Goal: Task Accomplishment & Management: Manage account settings

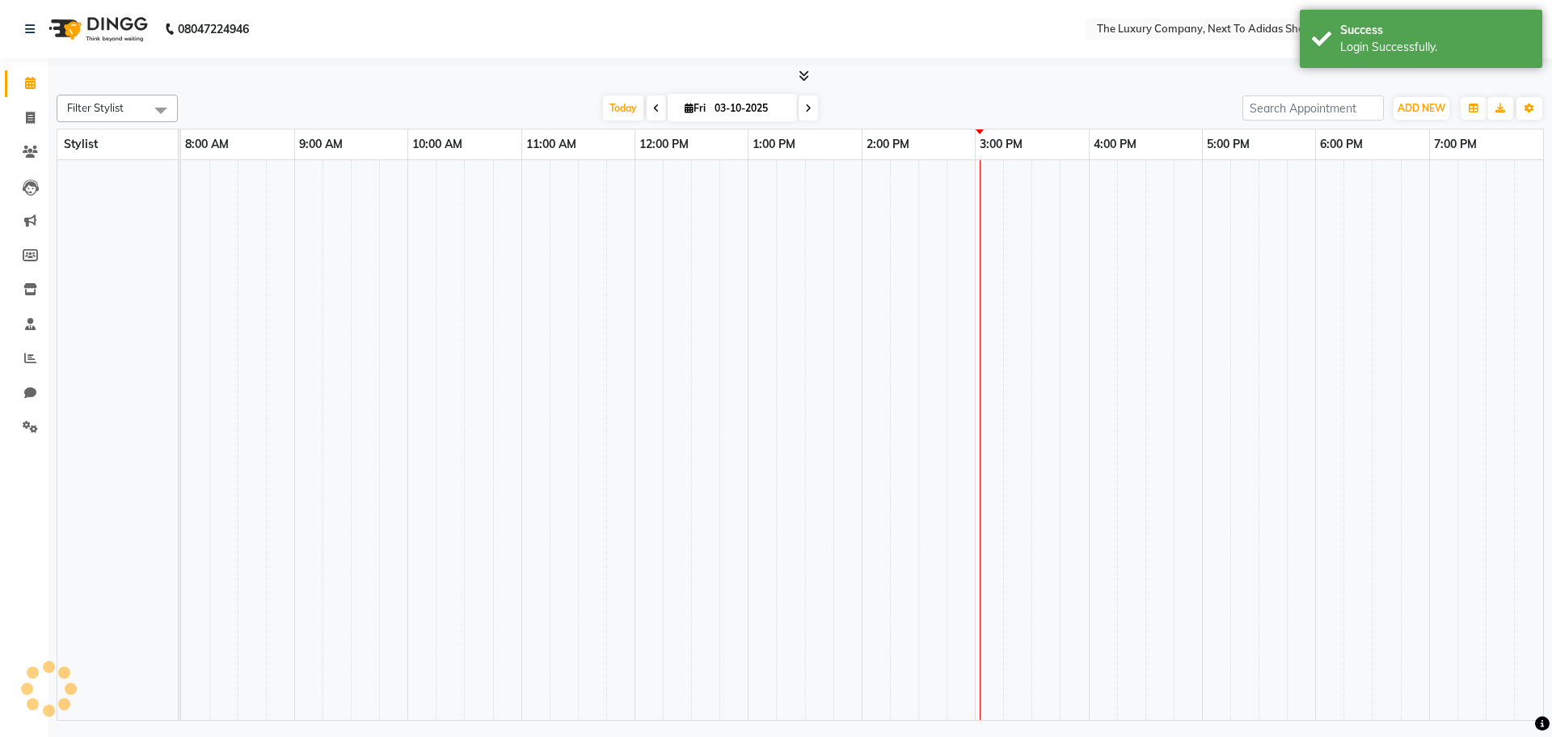
select select "en"
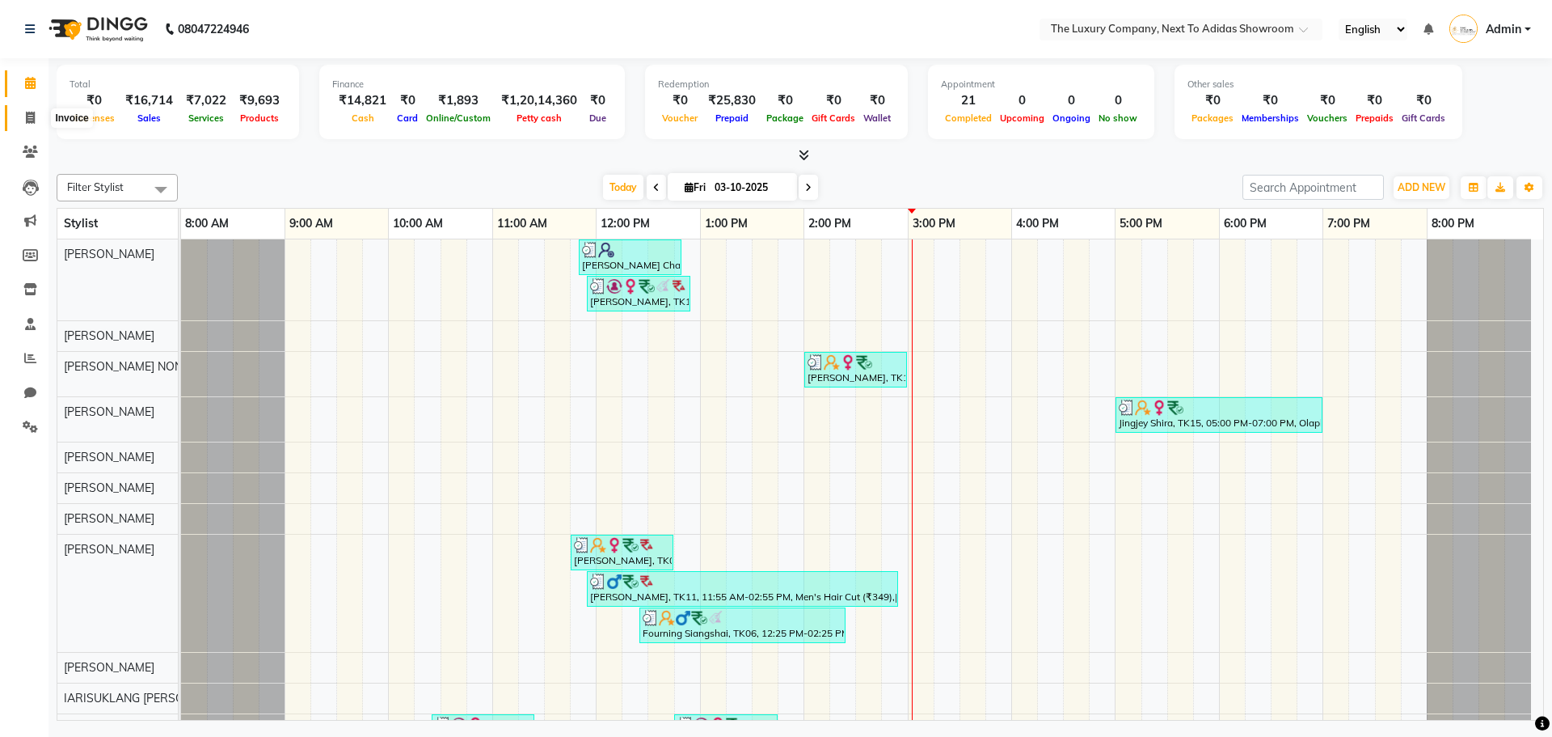
click at [29, 113] on icon at bounding box center [30, 118] width 9 height 12
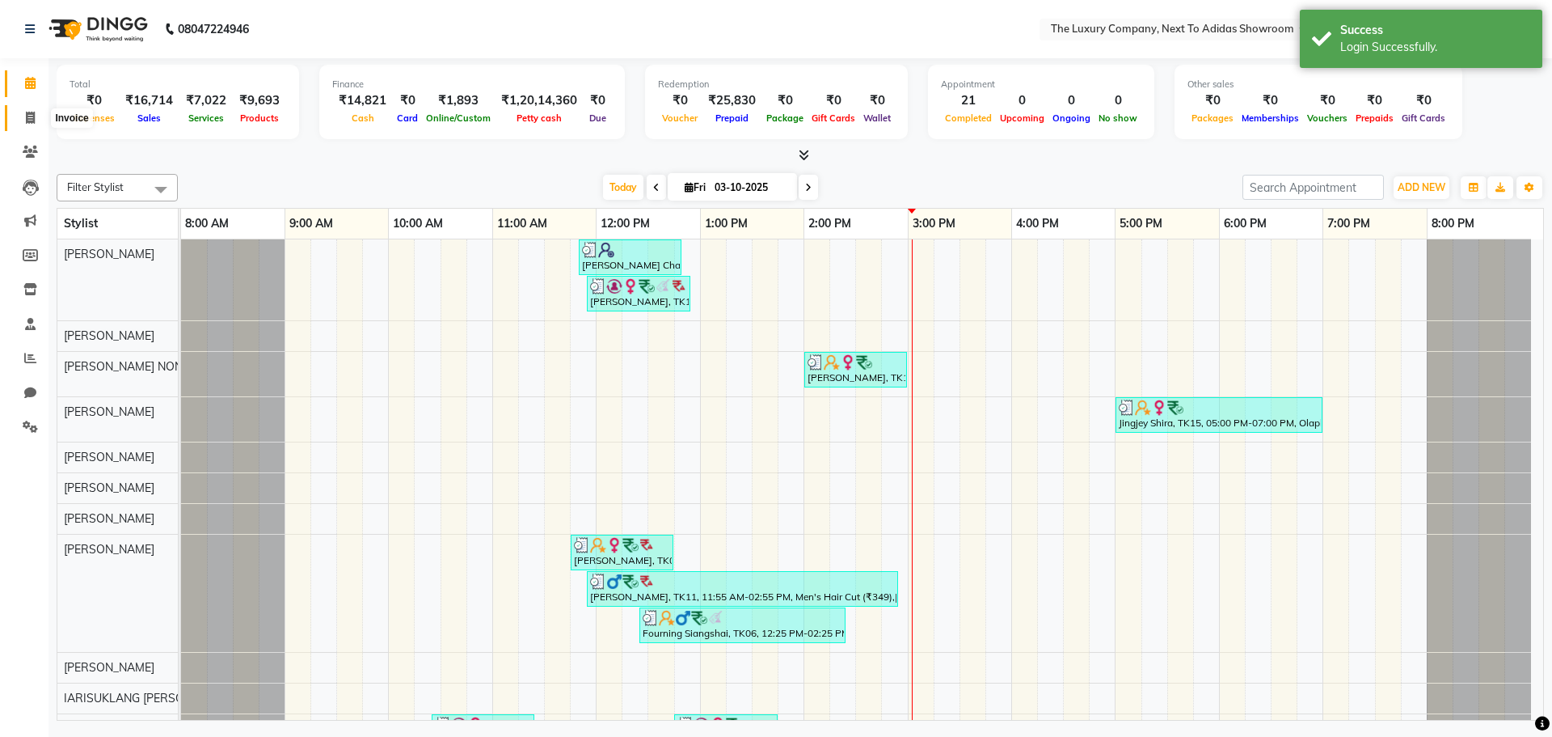
select select "service"
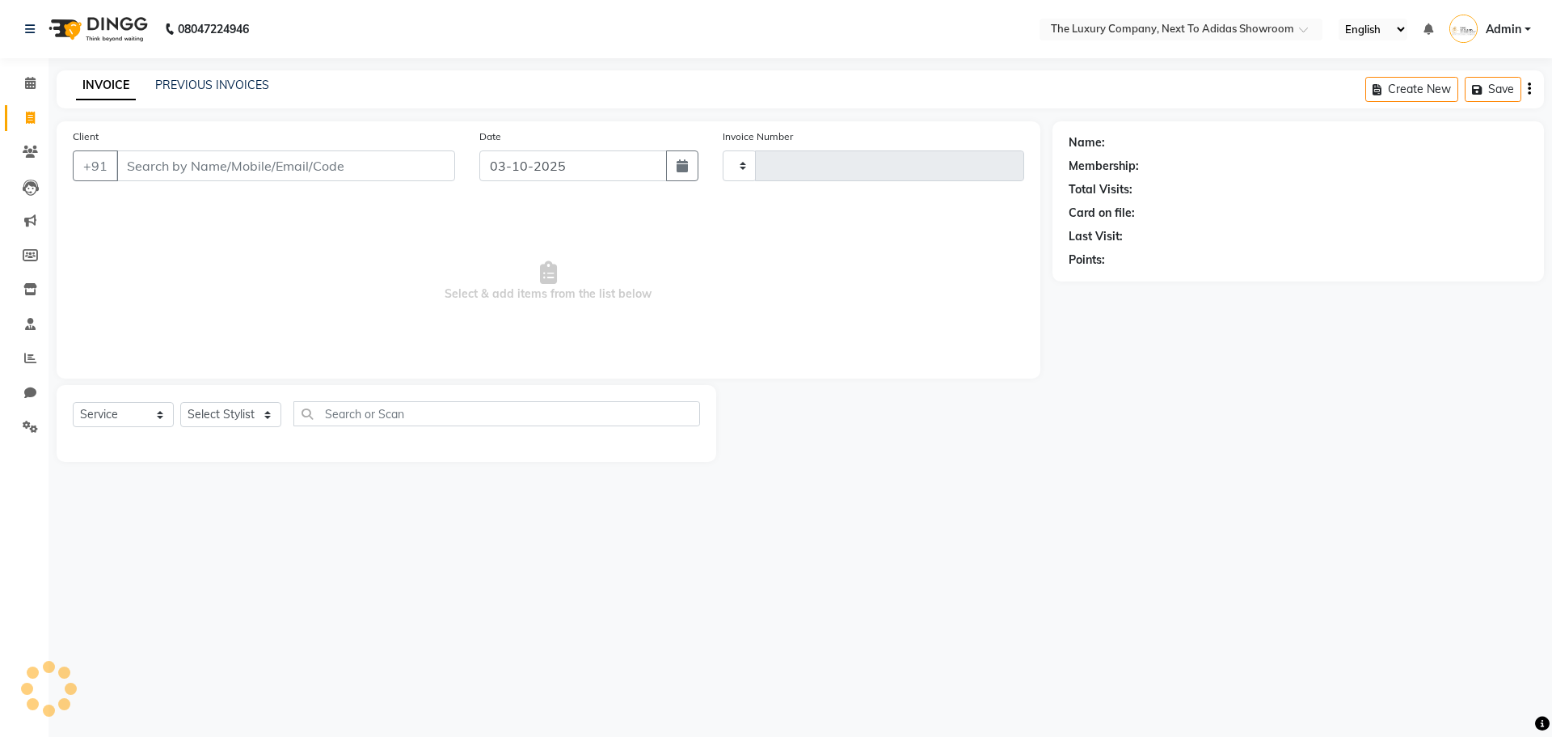
type input "6676"
select select "6828"
click at [192, 78] on link "PREVIOUS INVOICES" at bounding box center [212, 85] width 114 height 15
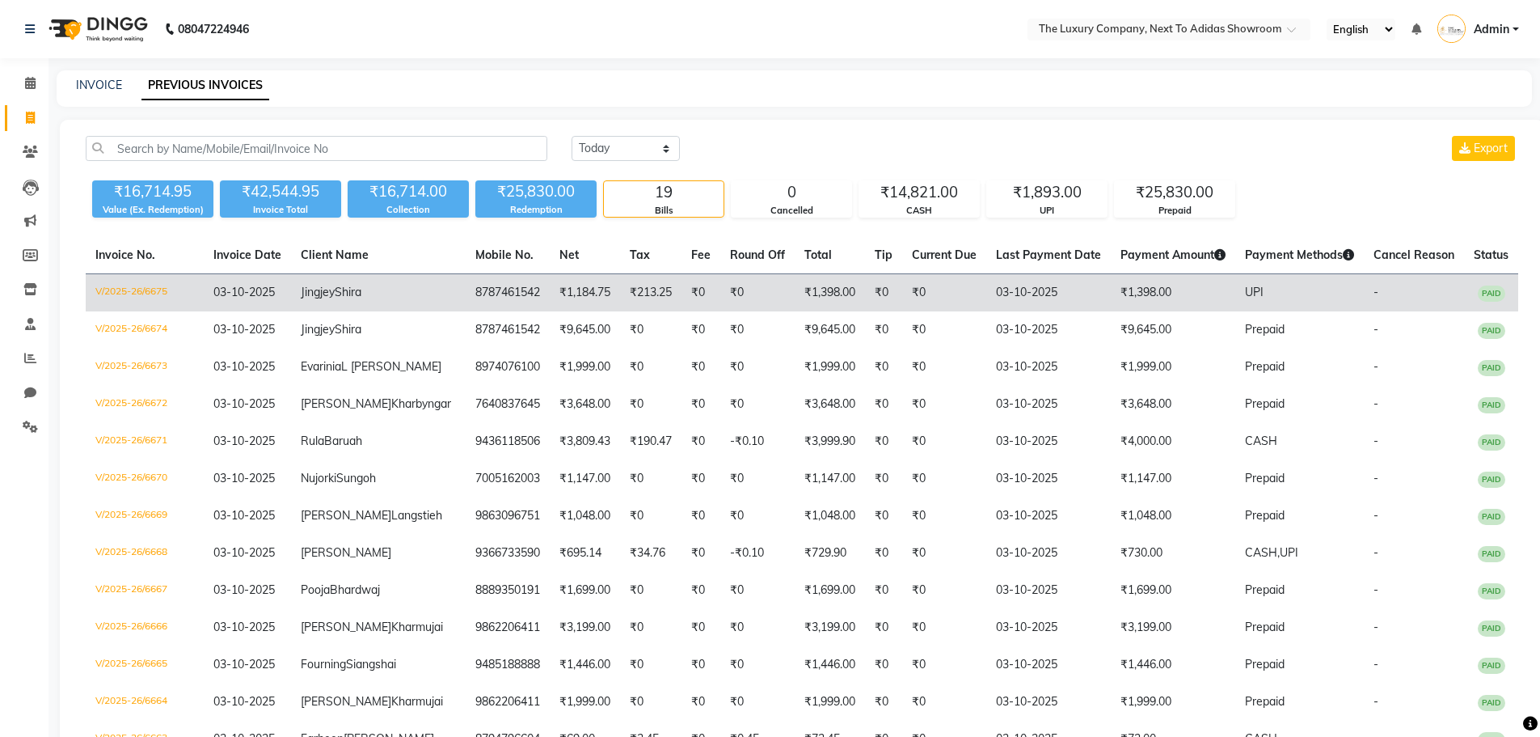
click at [1111, 289] on td "₹1,398.00" at bounding box center [1173, 293] width 125 height 38
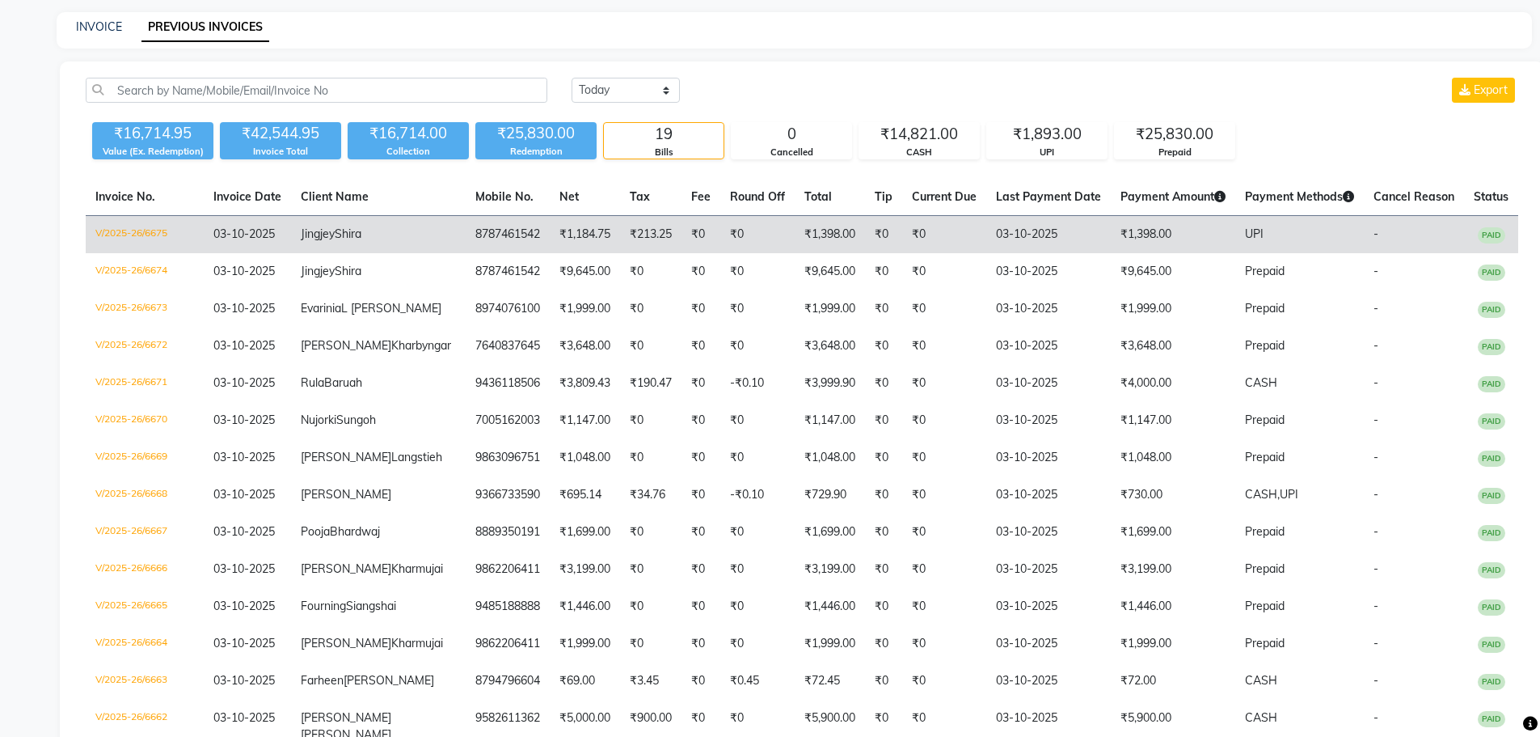
select select "service"
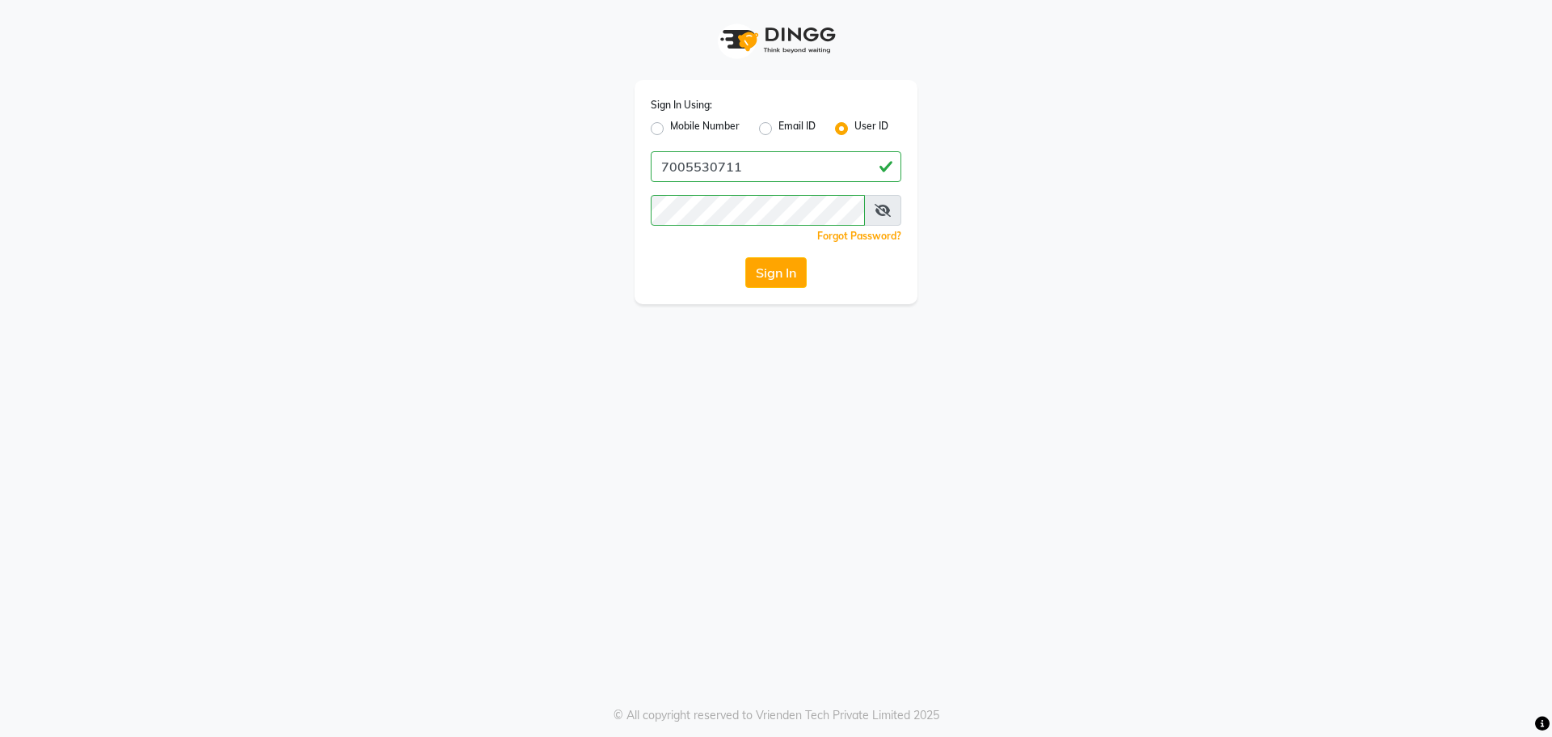
click at [725, 127] on label "Mobile Number" at bounding box center [705, 128] width 70 height 19
click at [681, 127] on input "Mobile Number" at bounding box center [675, 124] width 11 height 11
radio input "true"
radio input "false"
click at [759, 161] on input "Username" at bounding box center [803, 166] width 196 height 31
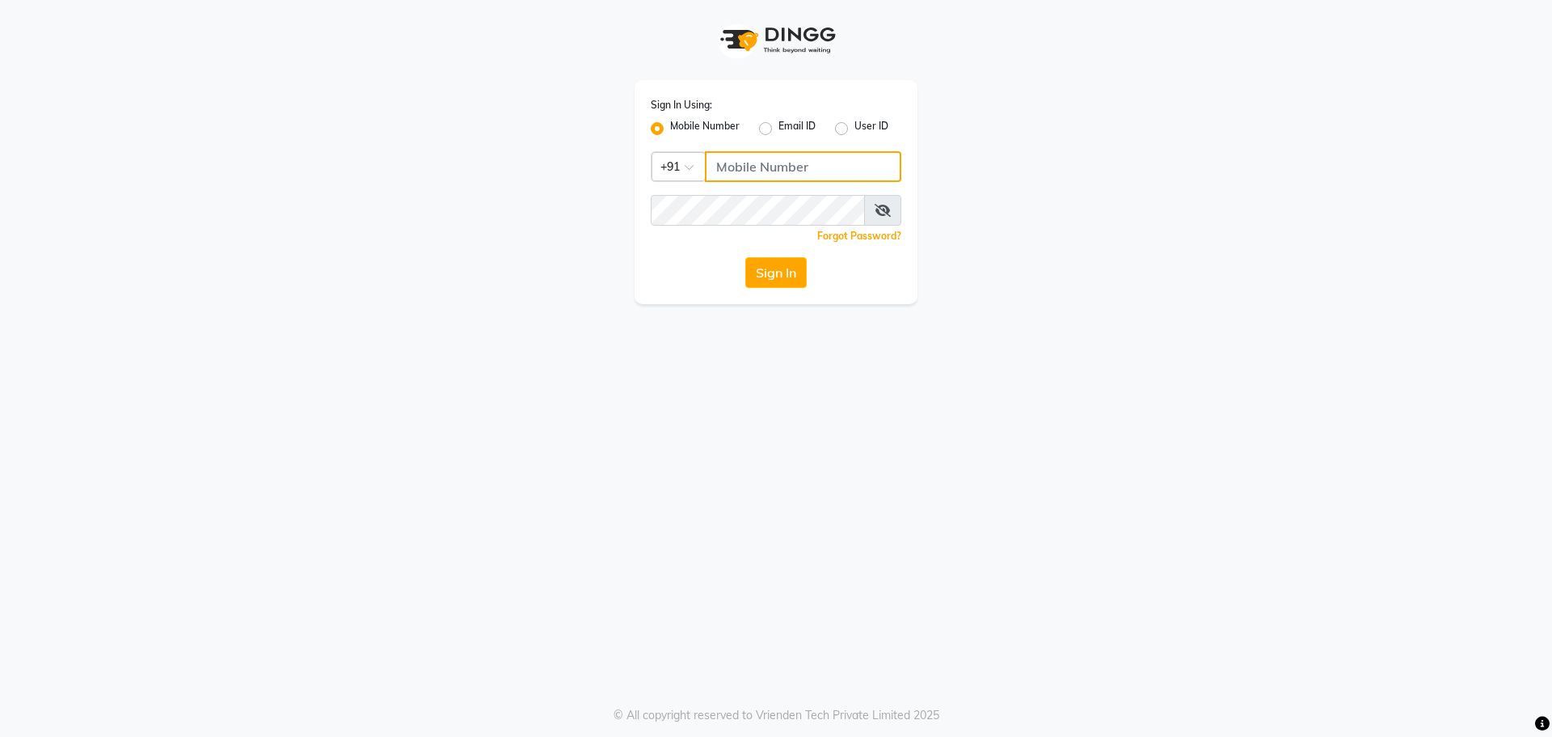
type input "7005530711"
click at [800, 260] on button "Sign In" at bounding box center [775, 272] width 61 height 31
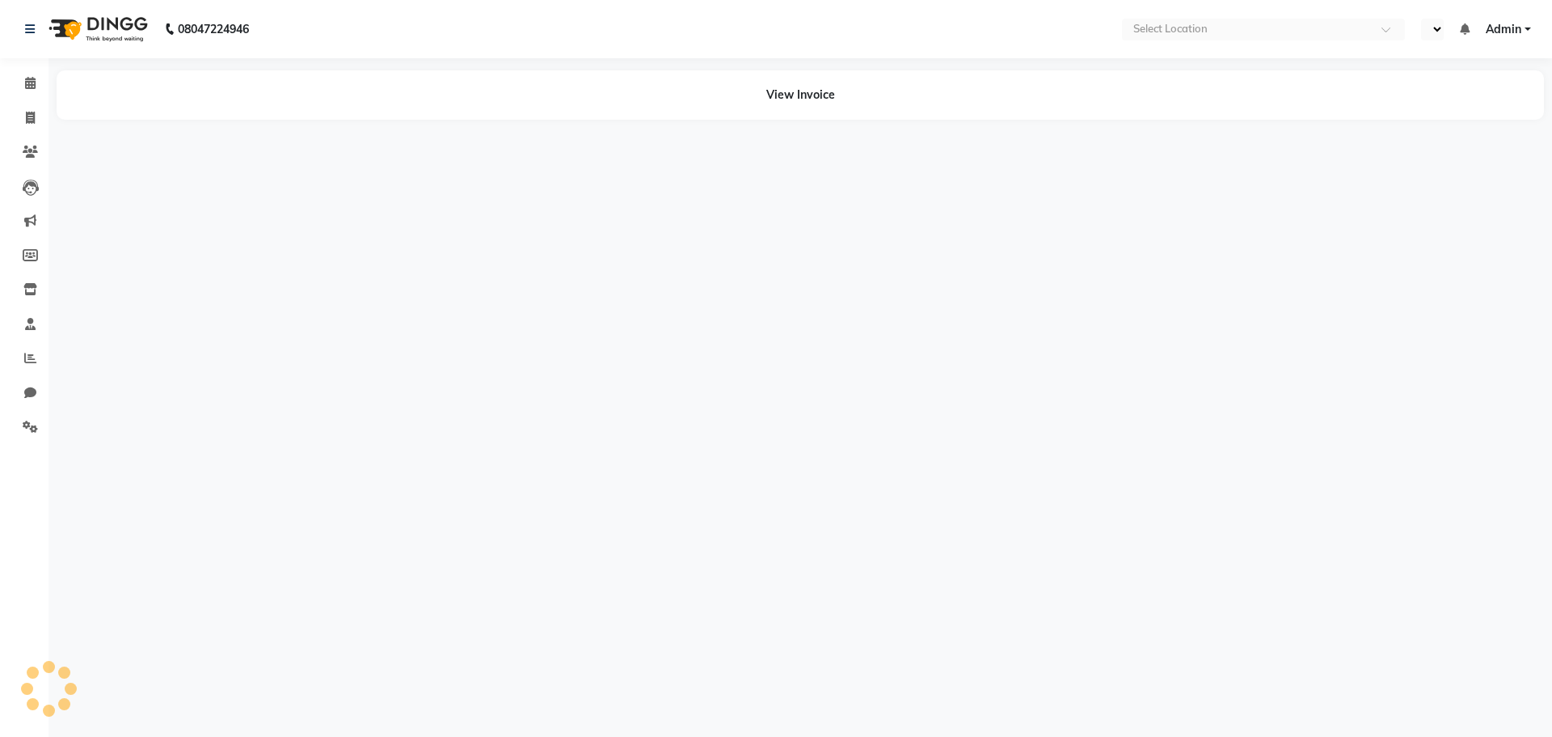
select select "en"
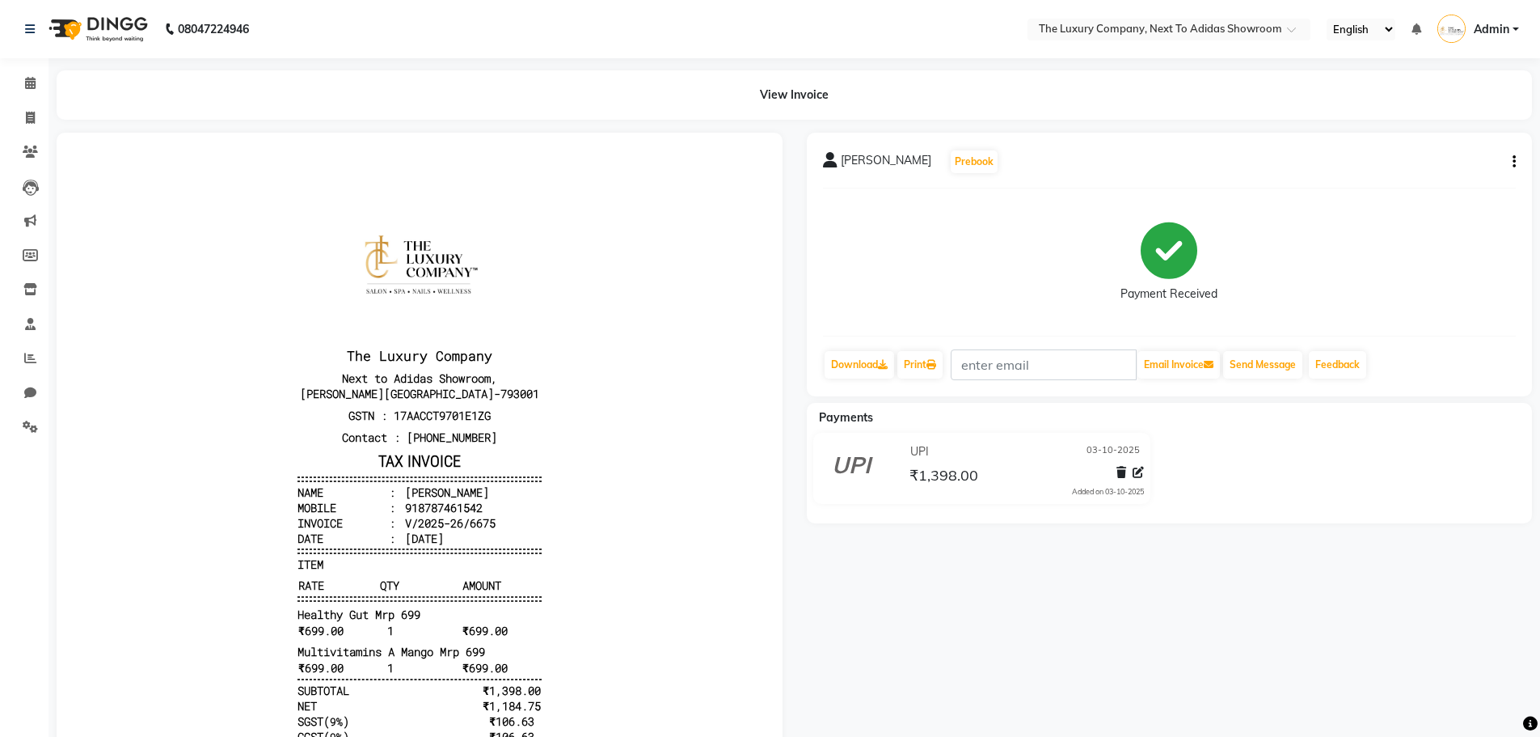
click at [1516, 158] on div "Jingjey Shira Prebook Payment Received Download Print Email Invoice Send Messag…" at bounding box center [1170, 265] width 726 height 264
click at [1513, 162] on icon "button" at bounding box center [1514, 162] width 3 height 1
click at [1387, 173] on div "Edit Invoice" at bounding box center [1406, 172] width 166 height 20
select select "service"
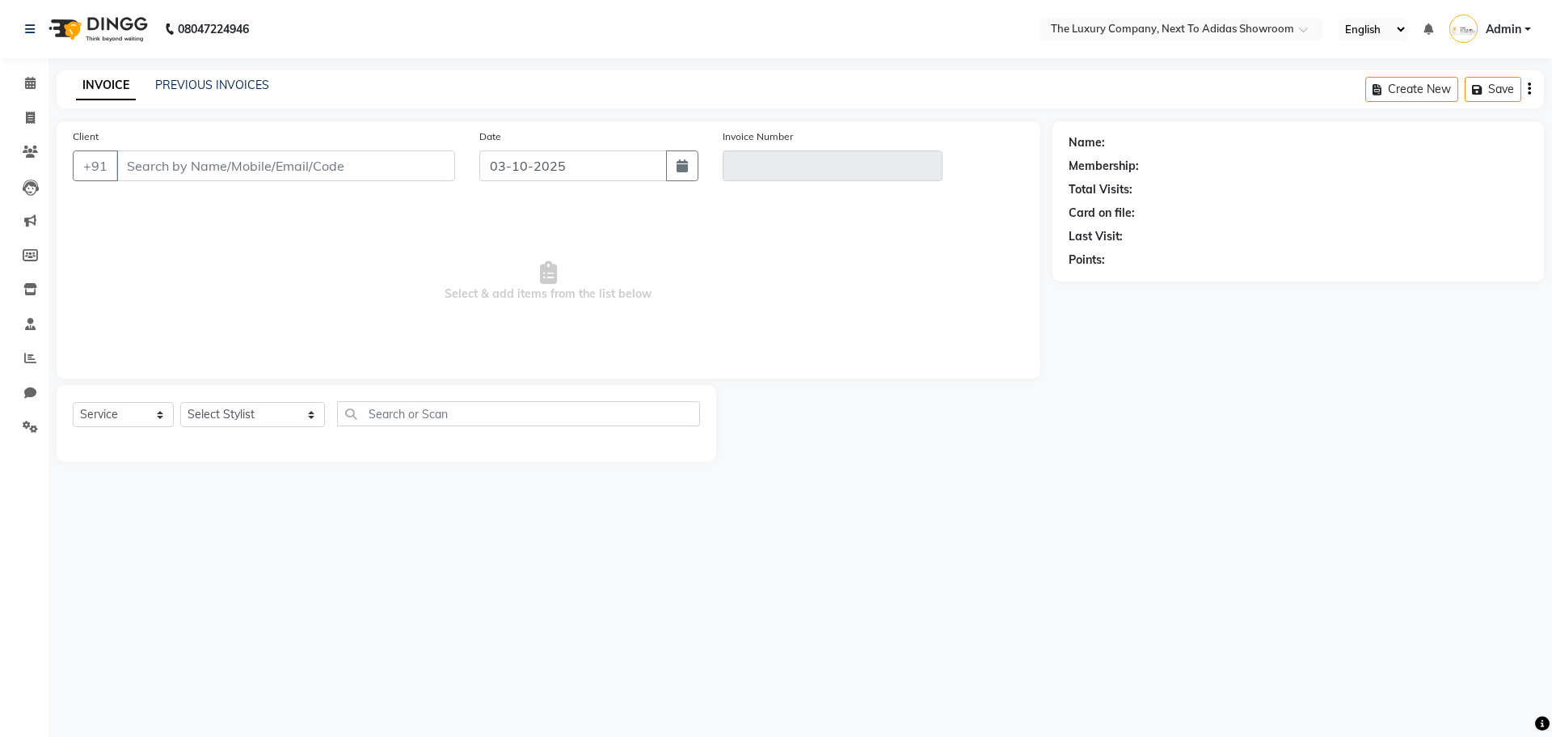
type input "8787461542"
type input "V/2025-26/6675"
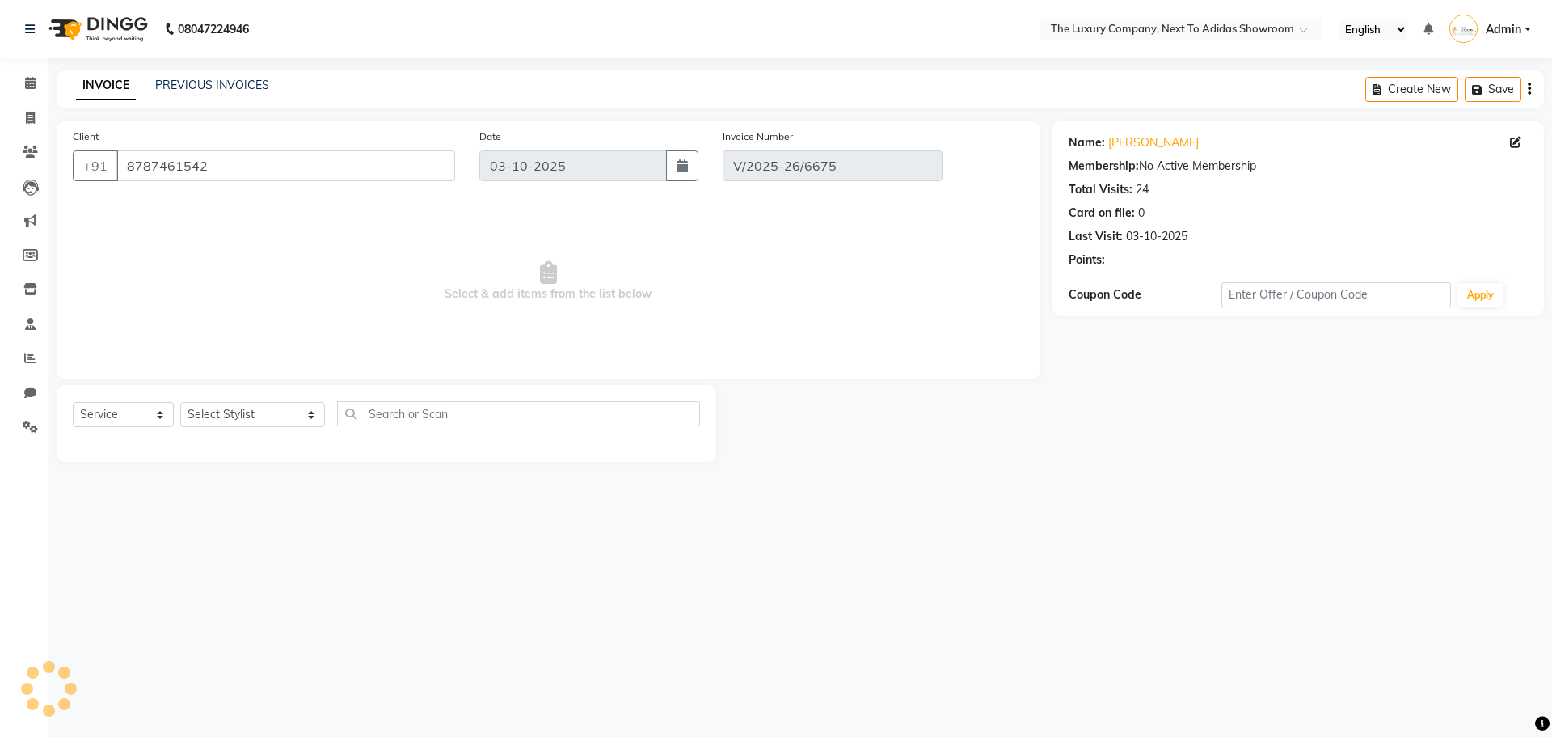
select select "select"
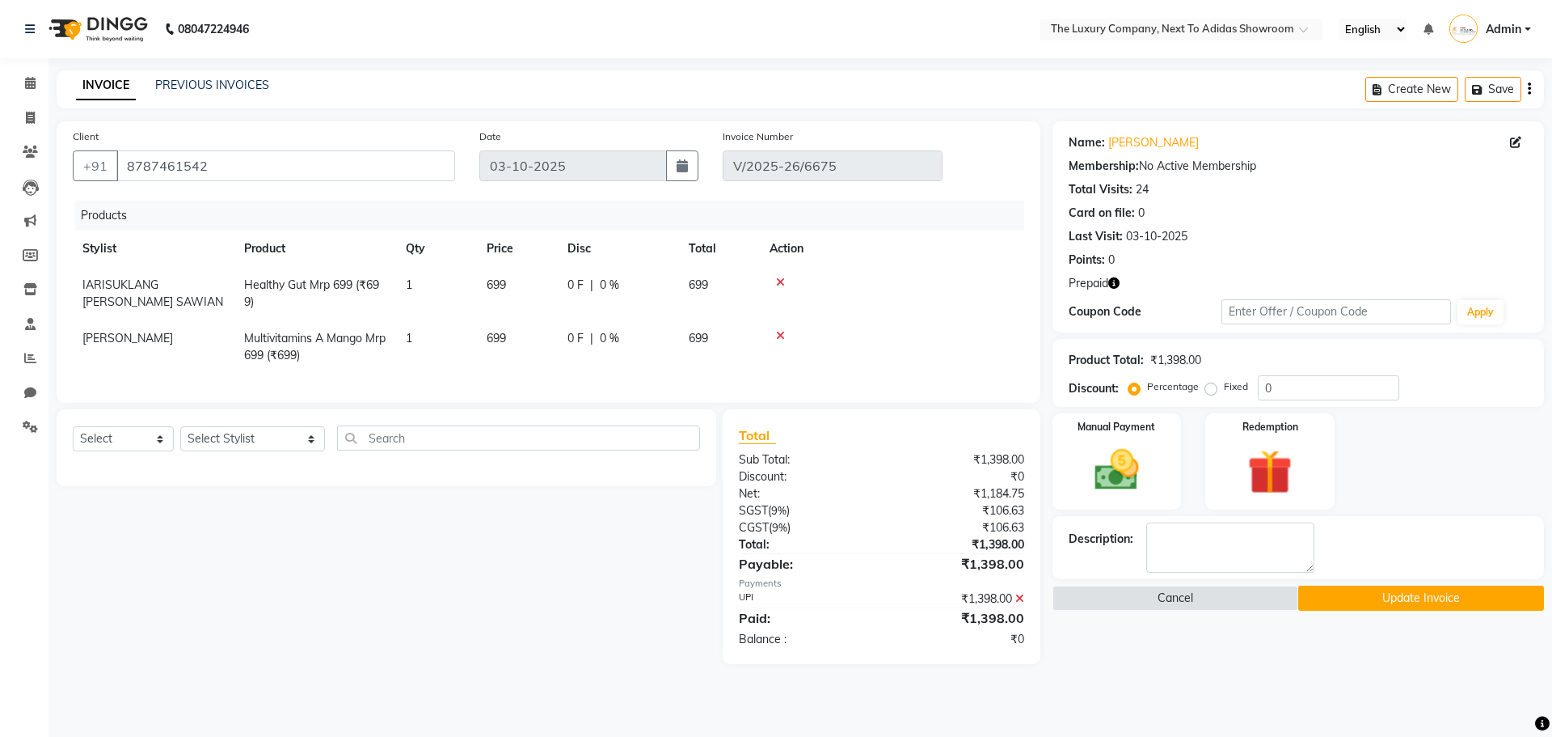
click at [151, 290] on span "IARISUKLANG [PERSON_NAME] SAWIAN" at bounding box center [152, 293] width 141 height 32
select select "53670"
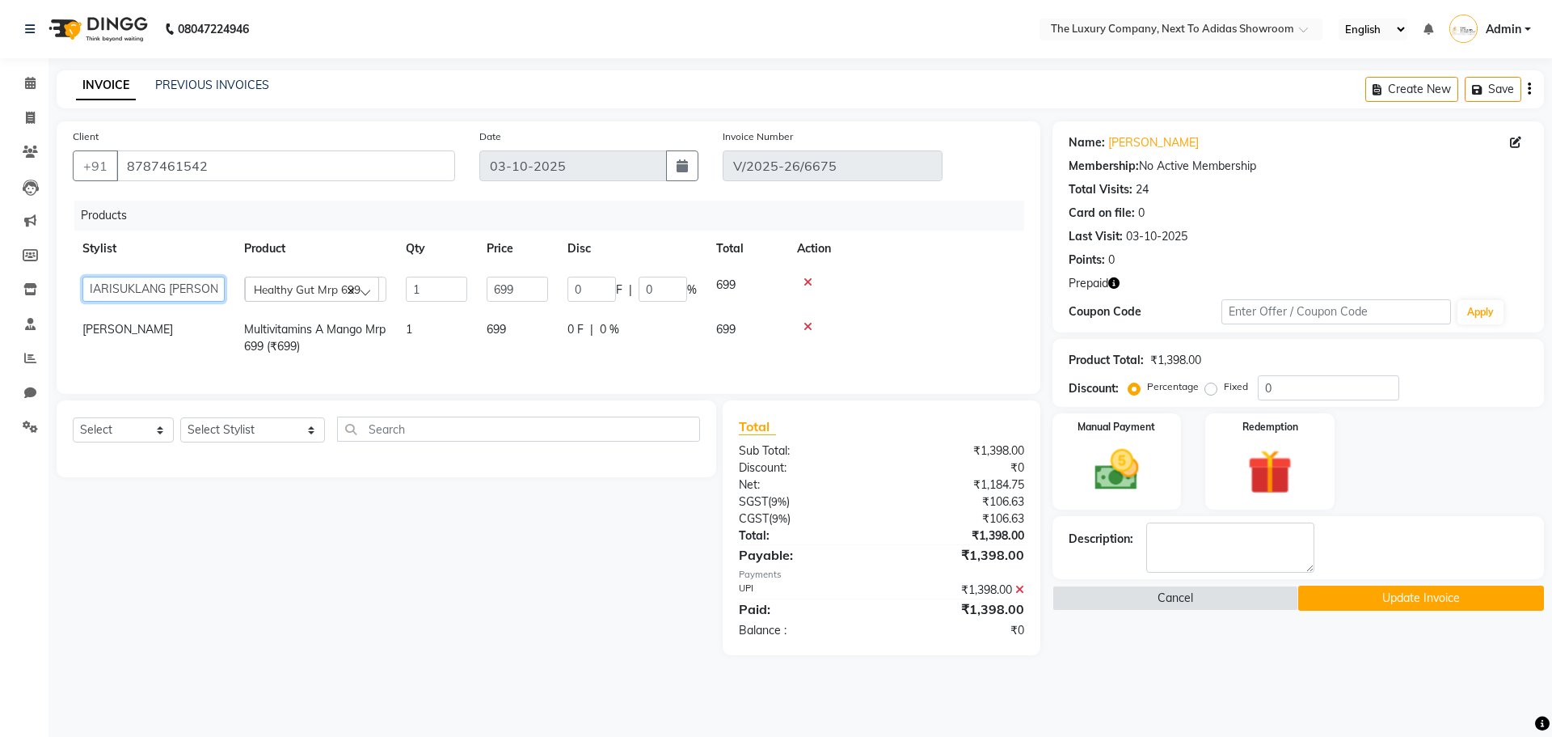
click at [151, 289] on select "ADMIN ALISHA SUCHIANG AMANDA MARSHIRA ANSAI DAIMARI BALAJIED SINGH NONGRUM BAPP…" at bounding box center [153, 289] width 142 height 25
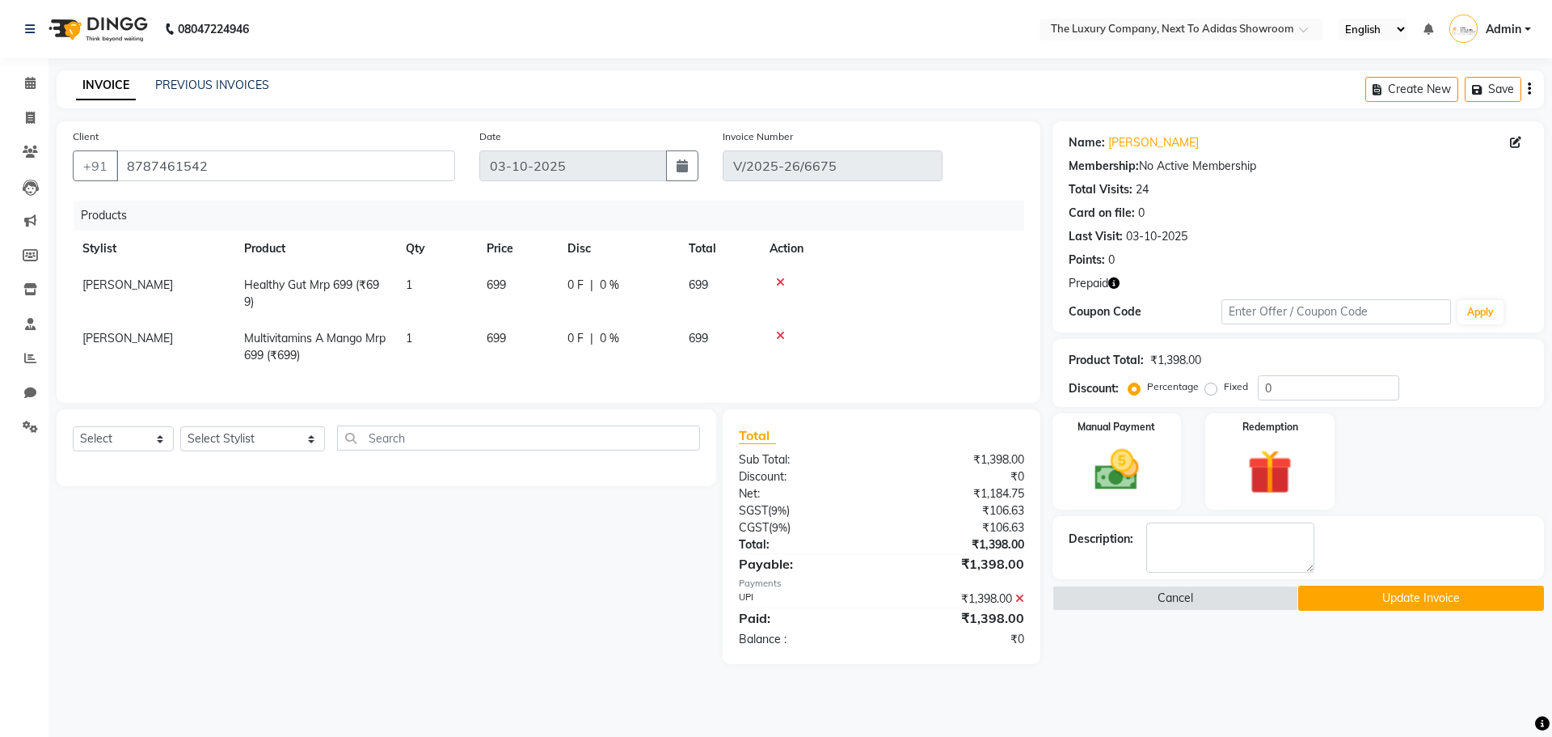
click at [1421, 597] on button "Update Invoice" at bounding box center [1421, 597] width 246 height 25
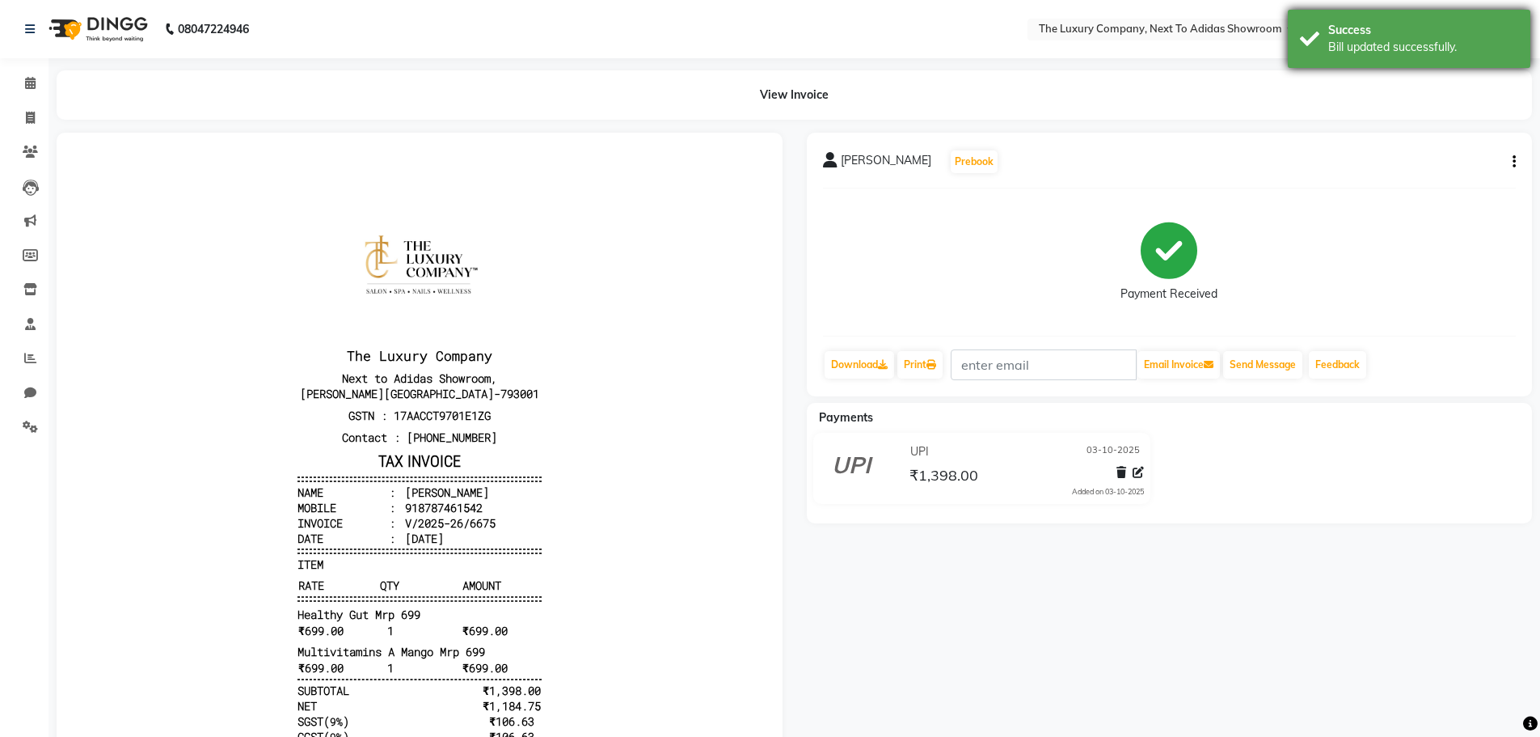
click at [1509, 29] on div "Success" at bounding box center [1423, 30] width 190 height 17
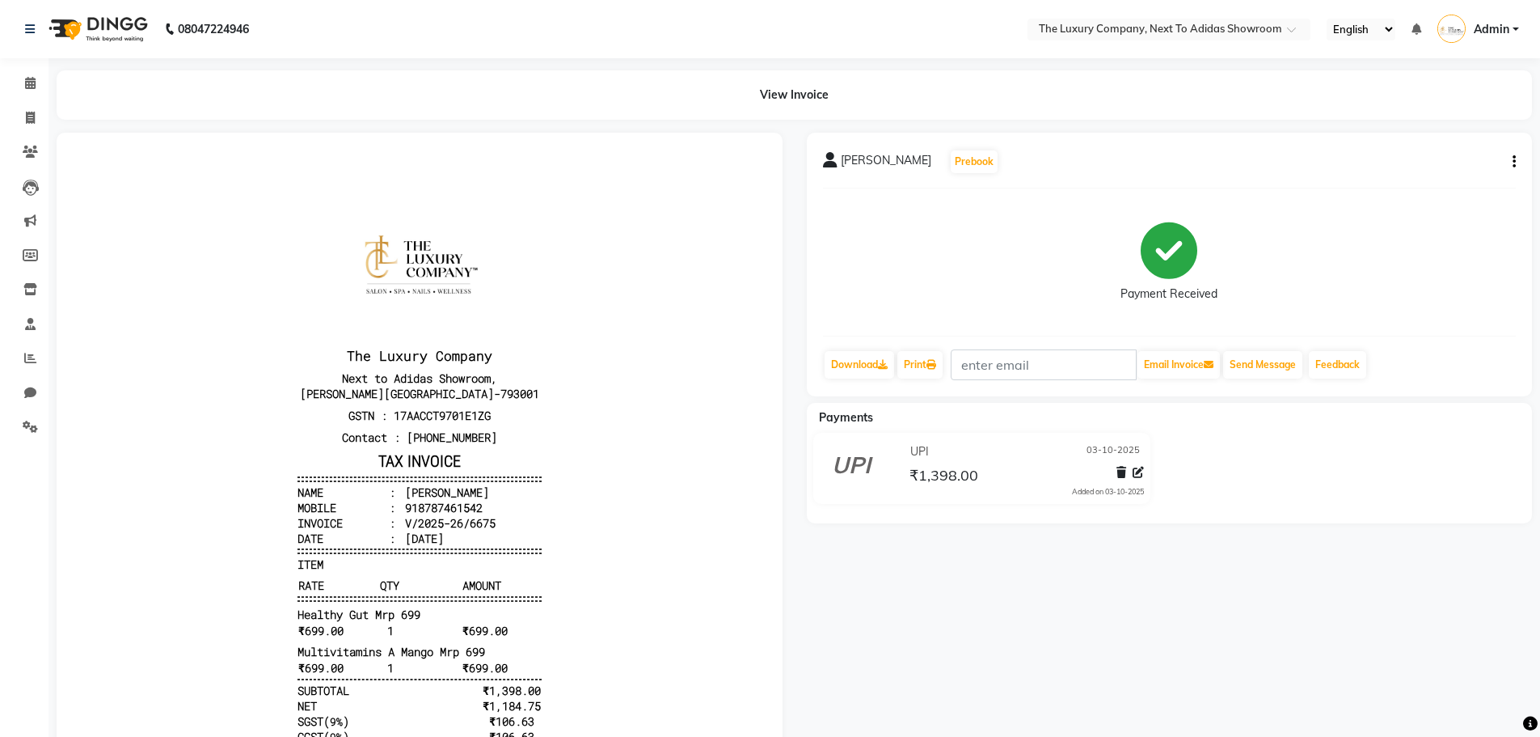
click at [1509, 29] on span "Admin" at bounding box center [1492, 29] width 36 height 17
click at [1491, 114] on link "Sign out" at bounding box center [1436, 115] width 148 height 25
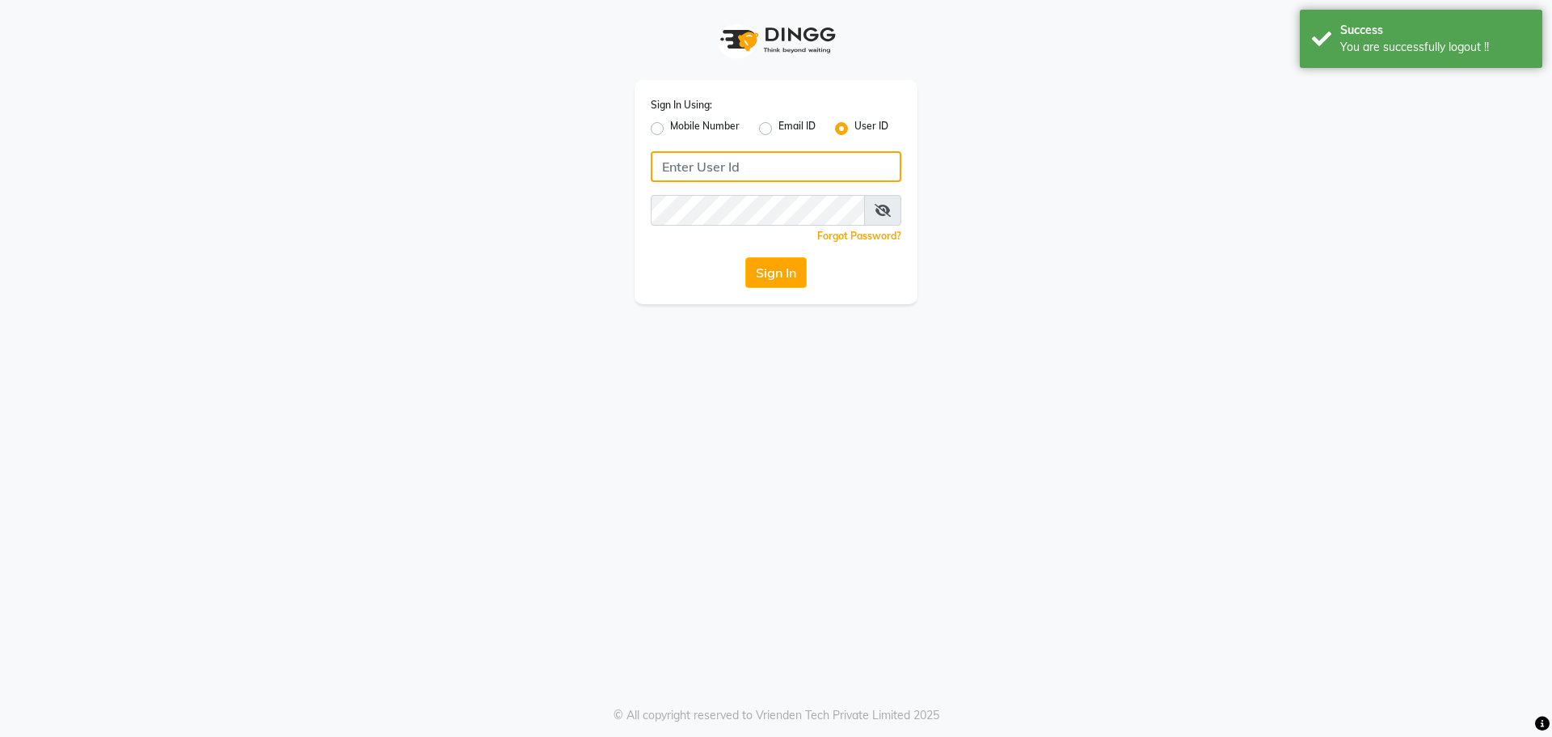
type input "7005530711"
